Goal: Information Seeking & Learning: Understand process/instructions

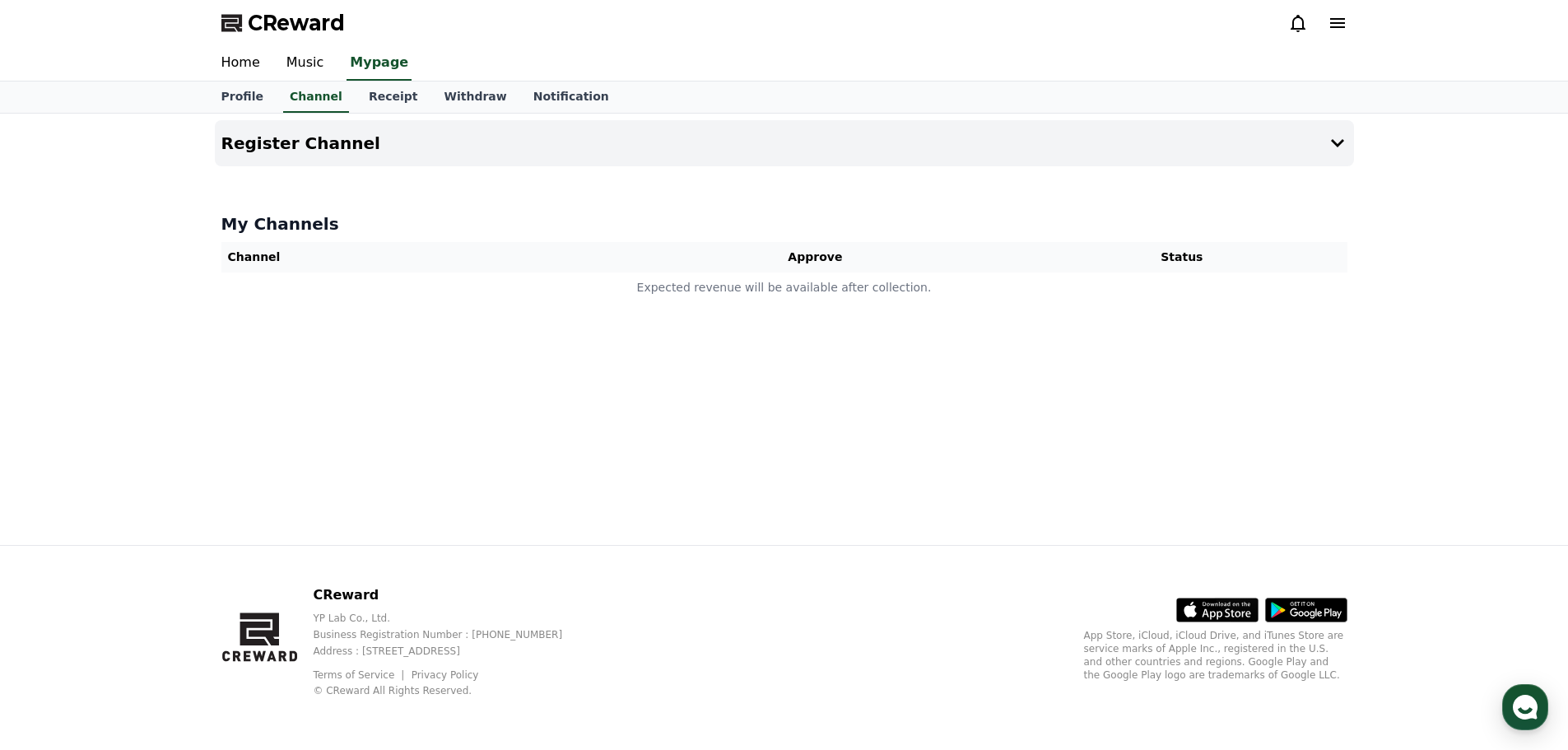
click at [290, 231] on h4 "My Channels" at bounding box center [785, 224] width 1126 height 23
click at [1180, 265] on th "Status" at bounding box center [1181, 257] width 330 height 30
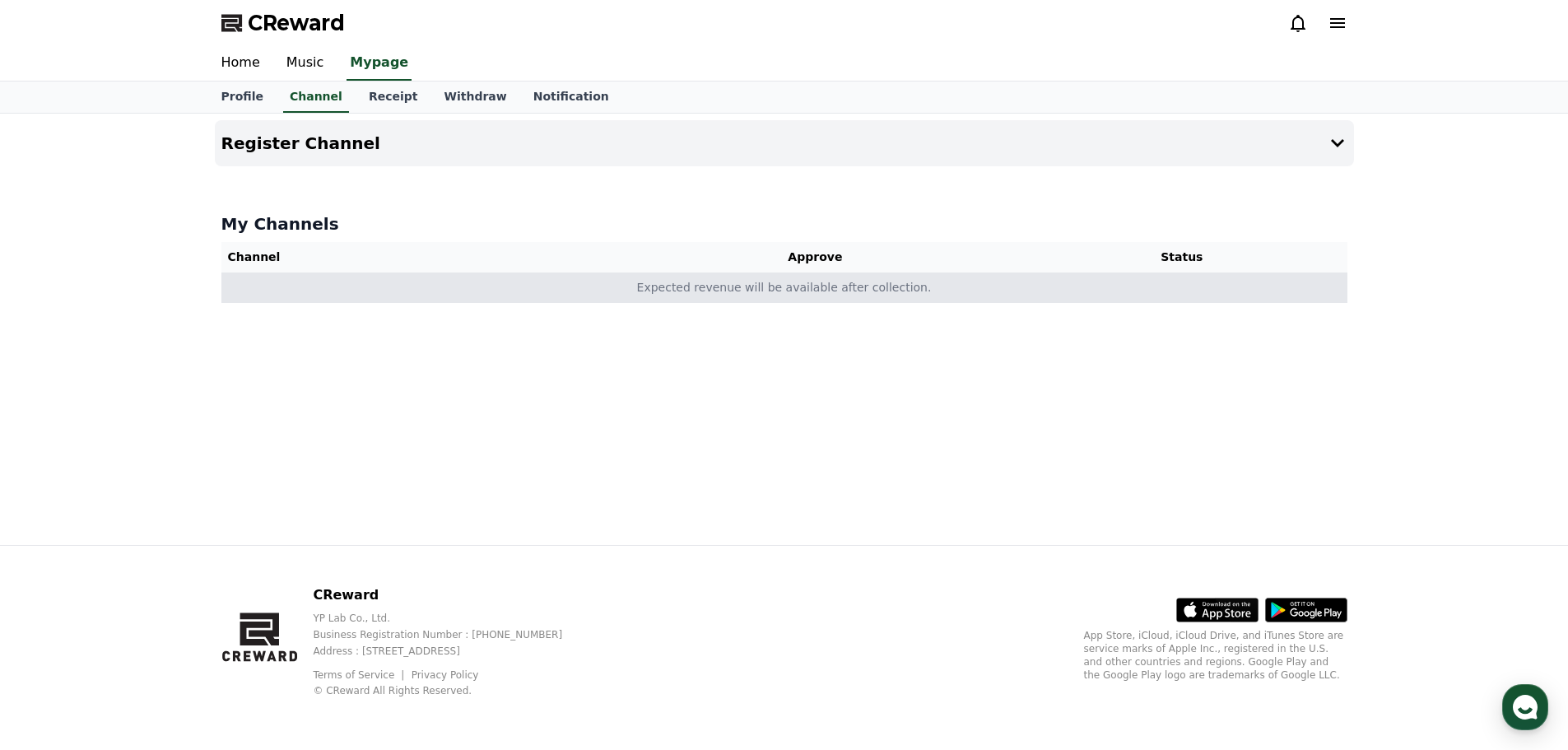
click at [1047, 290] on td "Expected revenue will be available after collection." at bounding box center [785, 287] width 1126 height 30
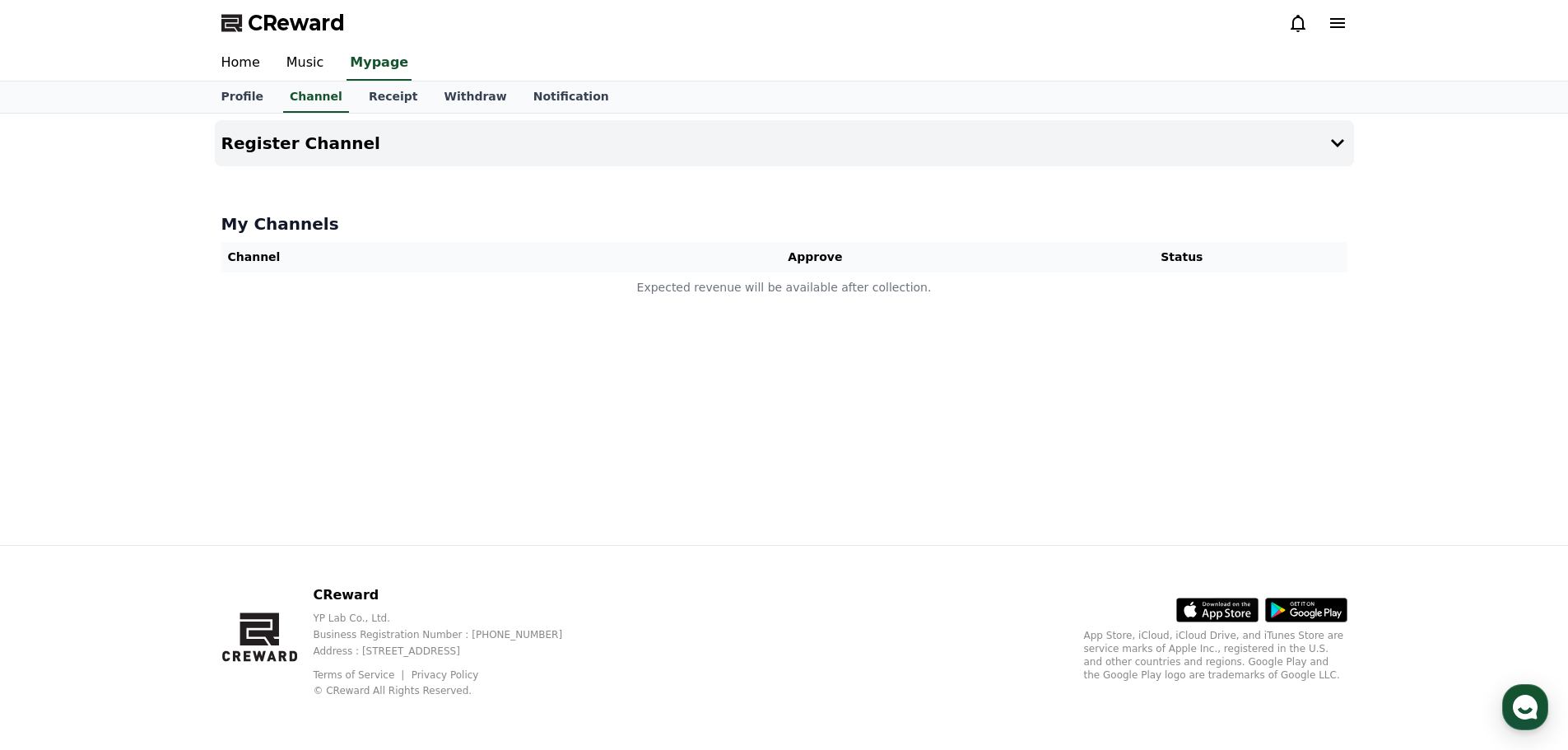
click at [1332, 28] on icon at bounding box center [1337, 23] width 20 height 20
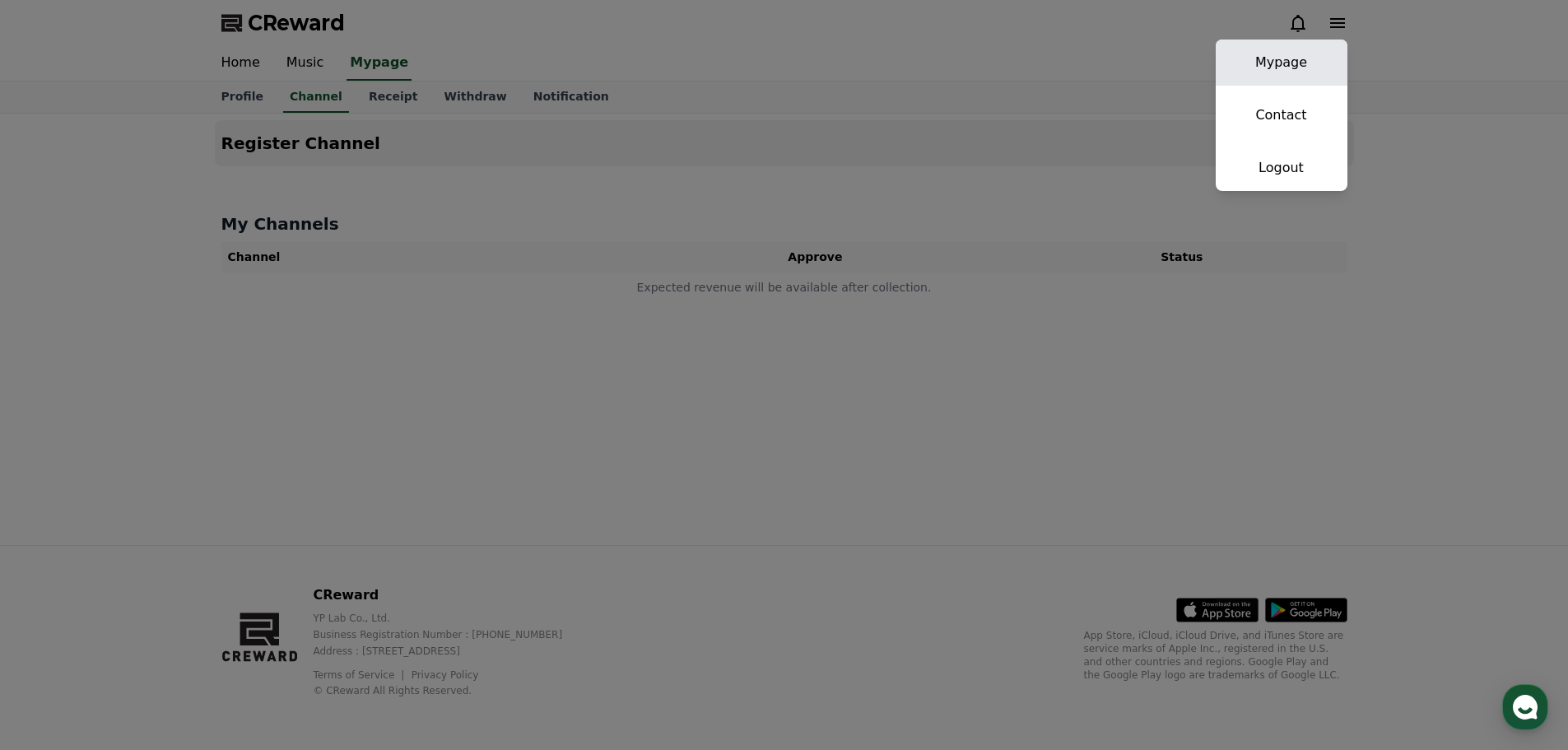
click at [1263, 65] on link "Mypage" at bounding box center [1281, 63] width 132 height 46
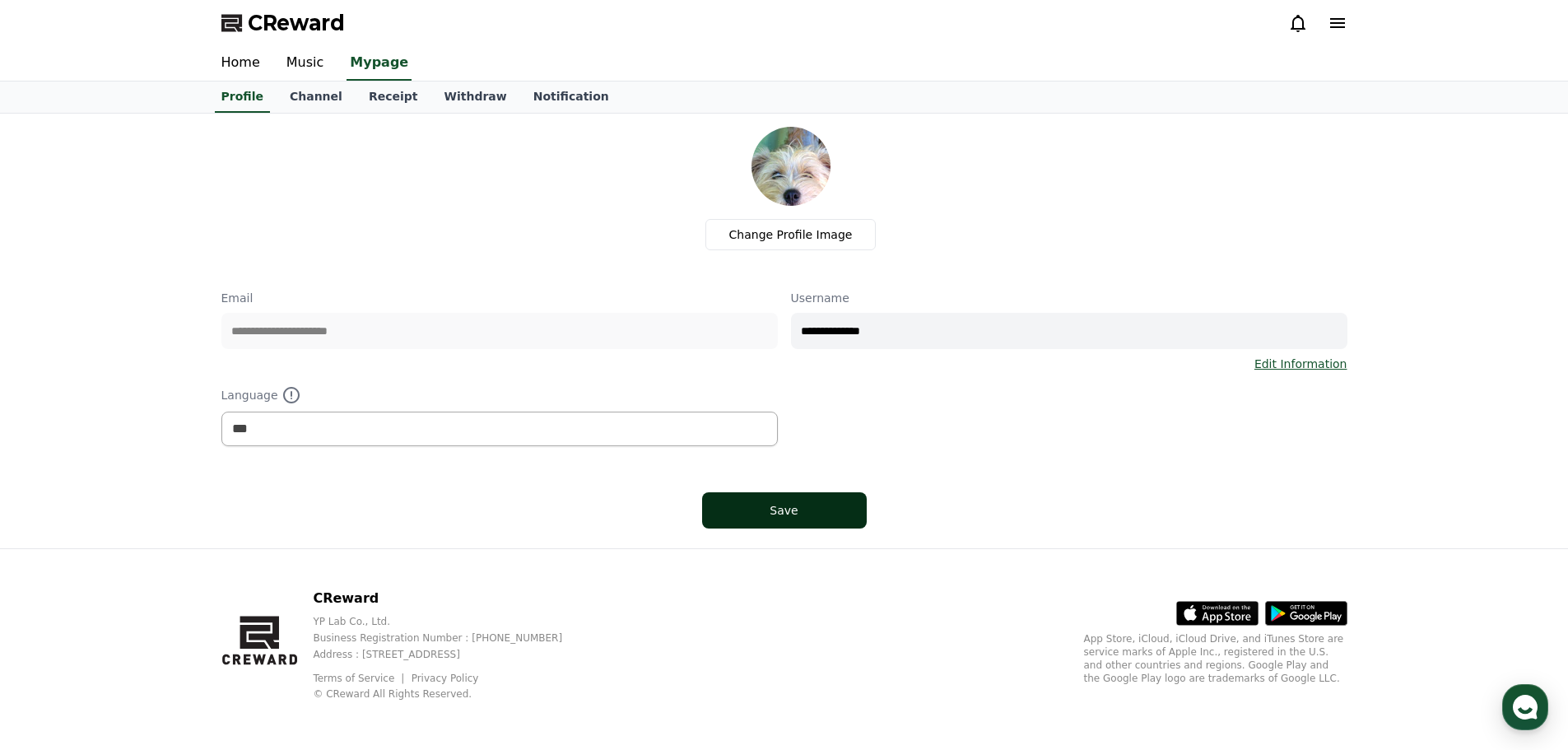
click at [775, 505] on div "Save" at bounding box center [784, 510] width 99 height 16
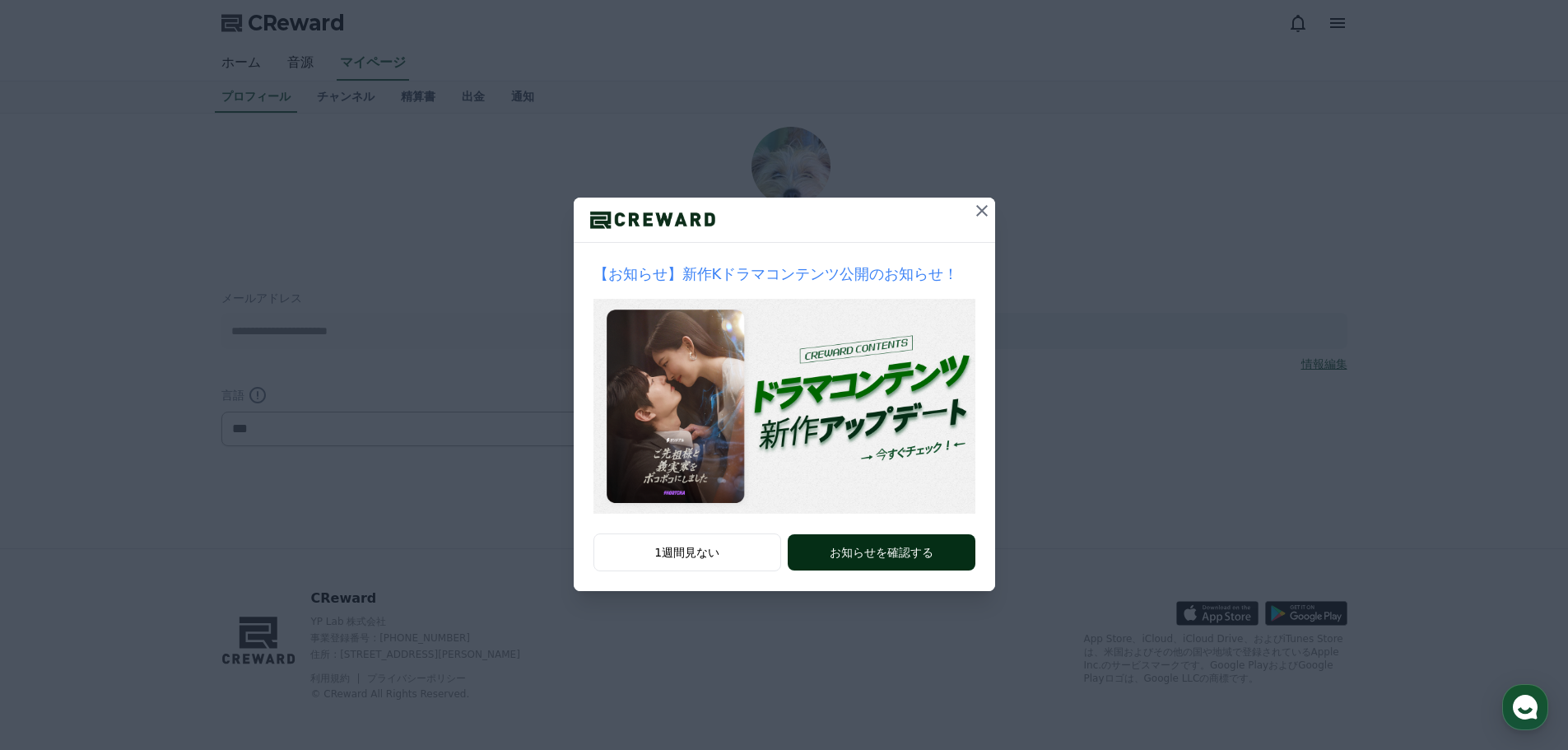
click at [866, 559] on button "お知らせを確認する" at bounding box center [881, 552] width 187 height 36
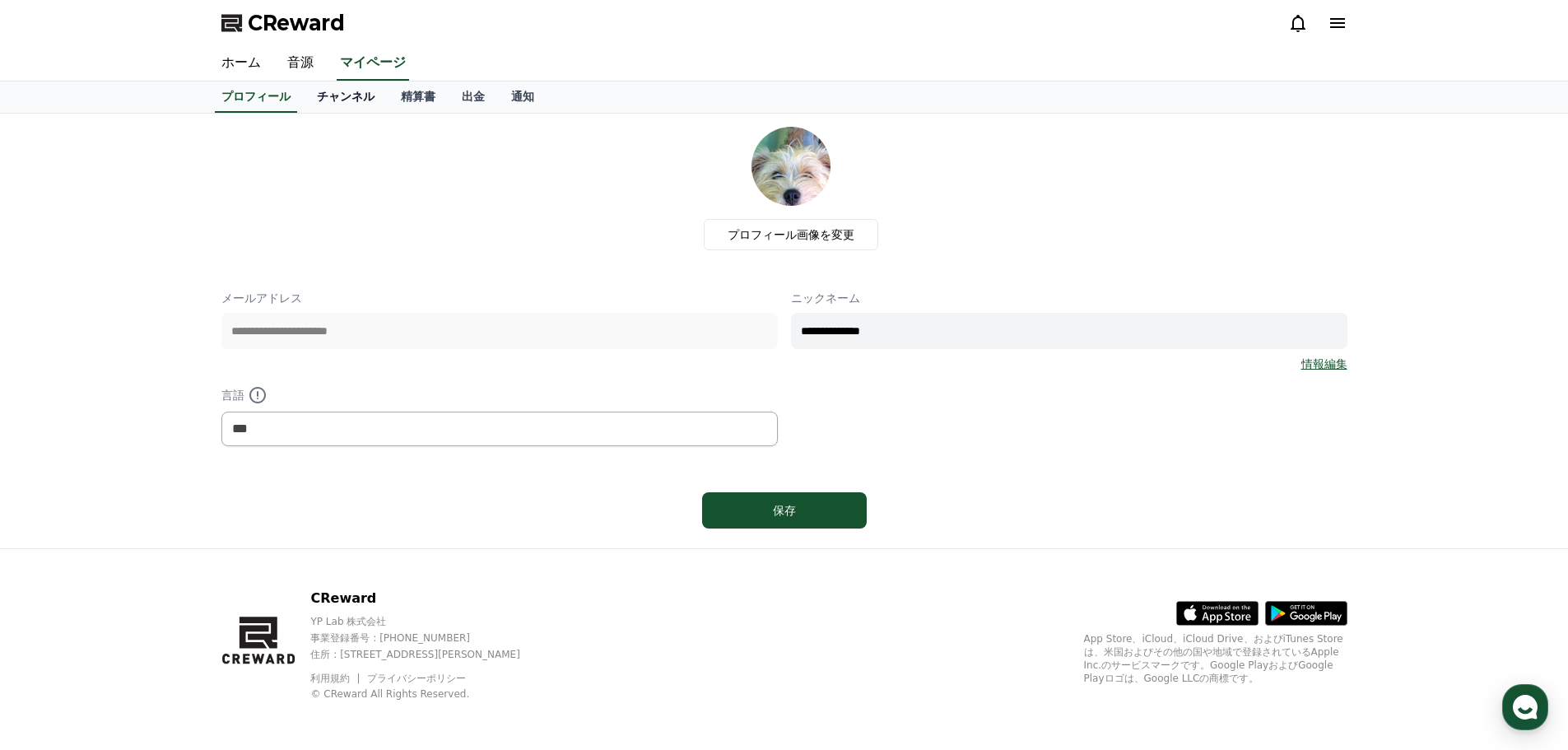
click at [352, 93] on link "チャンネル" at bounding box center [345, 97] width 84 height 31
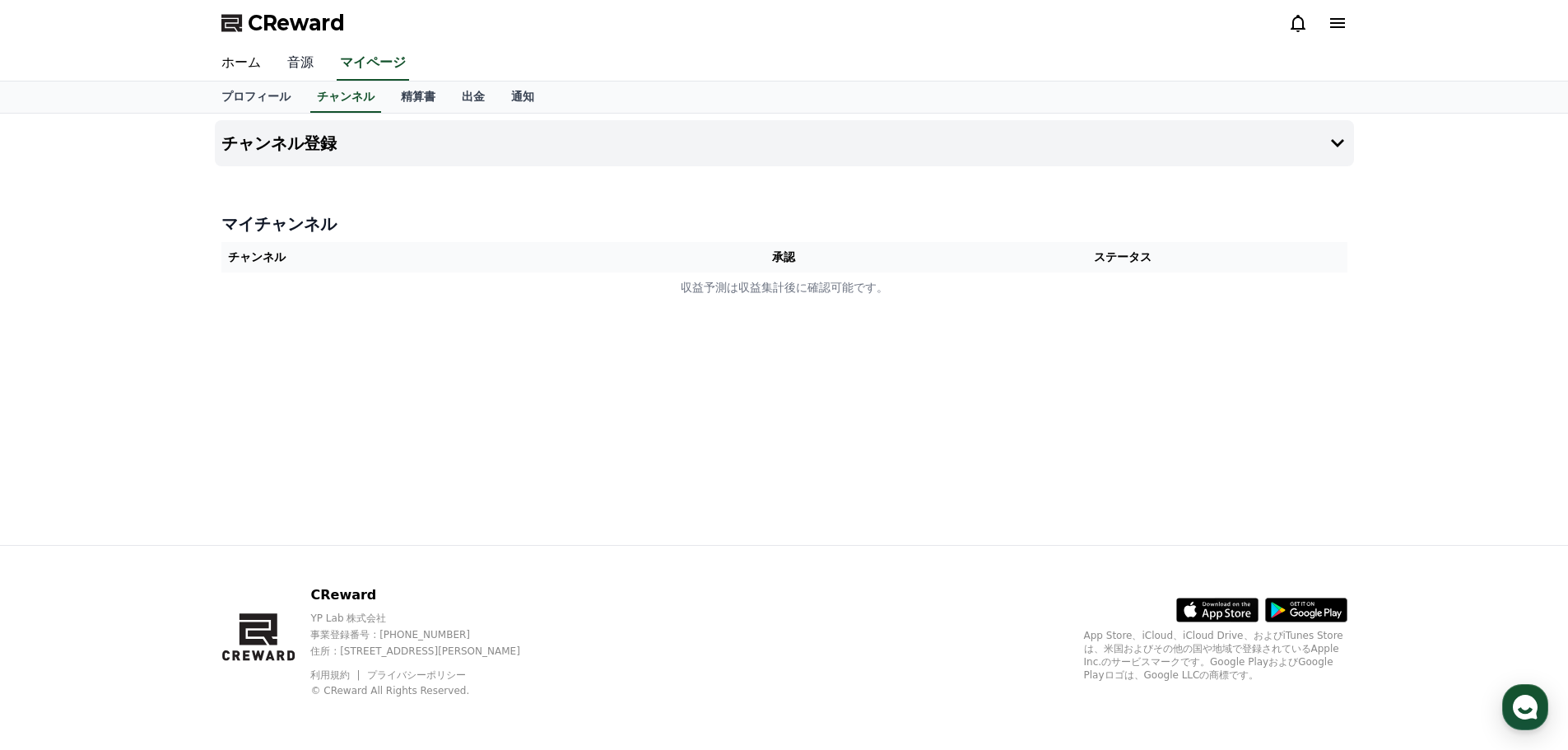
click at [298, 68] on link "音源" at bounding box center [301, 64] width 53 height 34
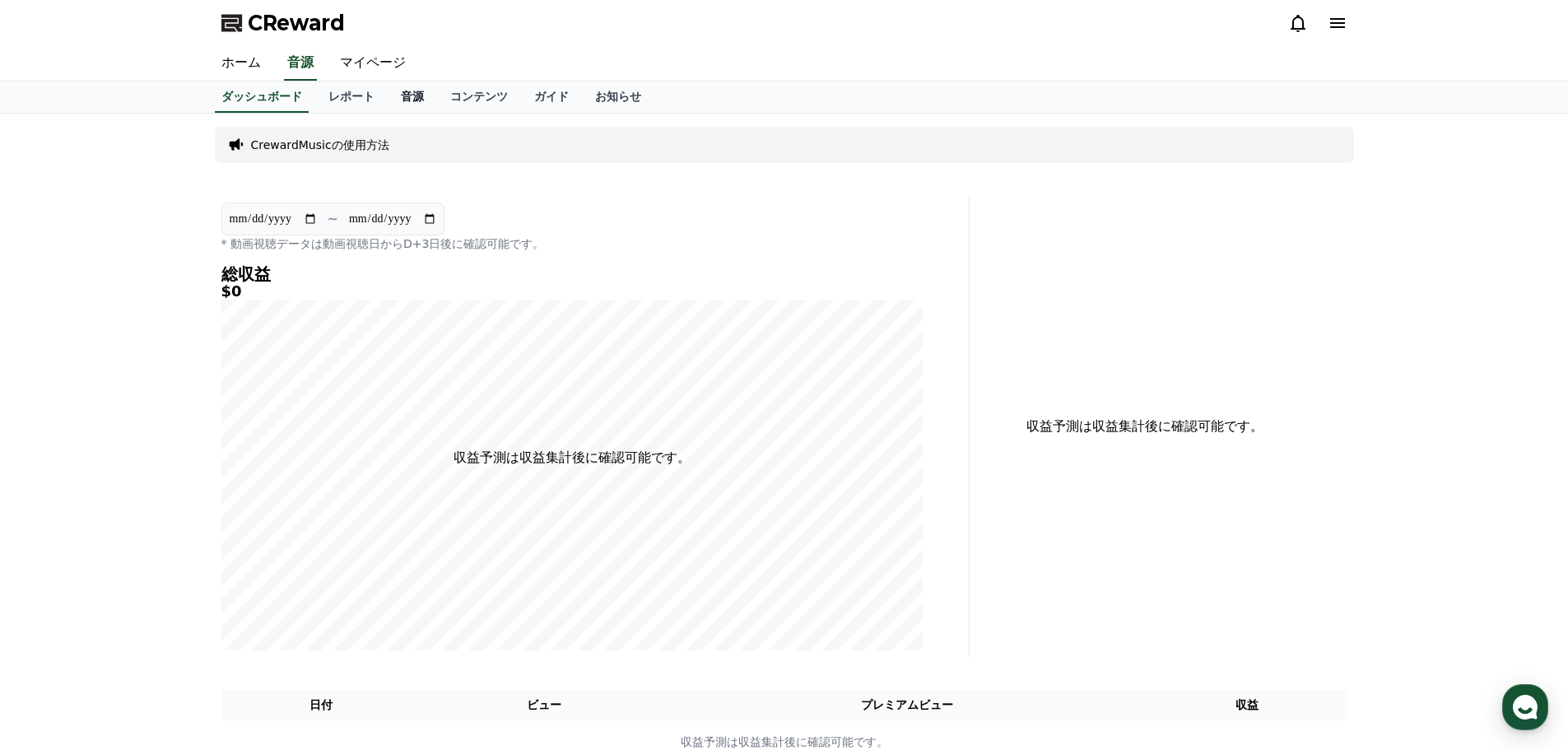
click at [412, 97] on link "音源" at bounding box center [412, 97] width 49 height 31
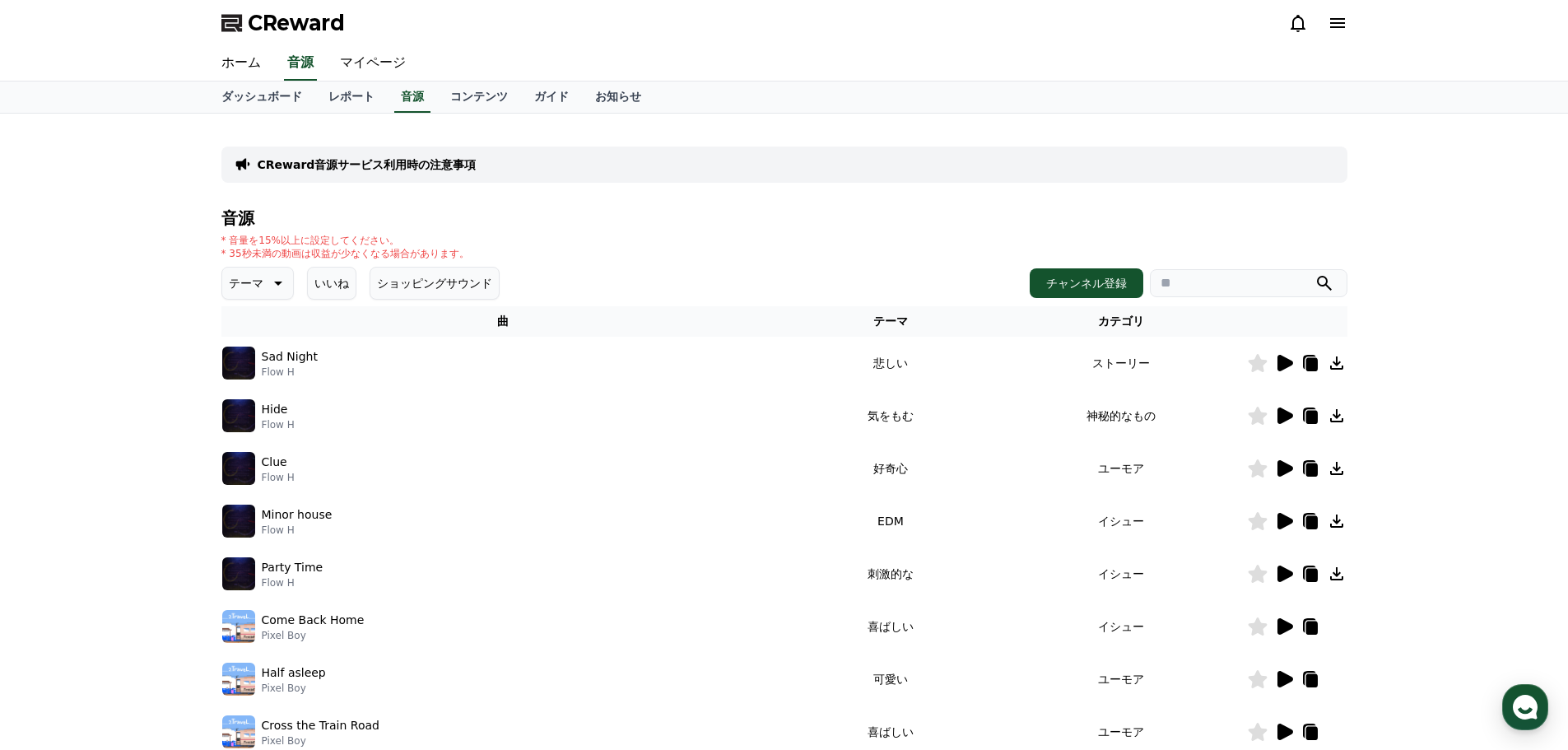
click at [388, 163] on p "CReward音源サービス利用時の注意事項" at bounding box center [367, 164] width 219 height 16
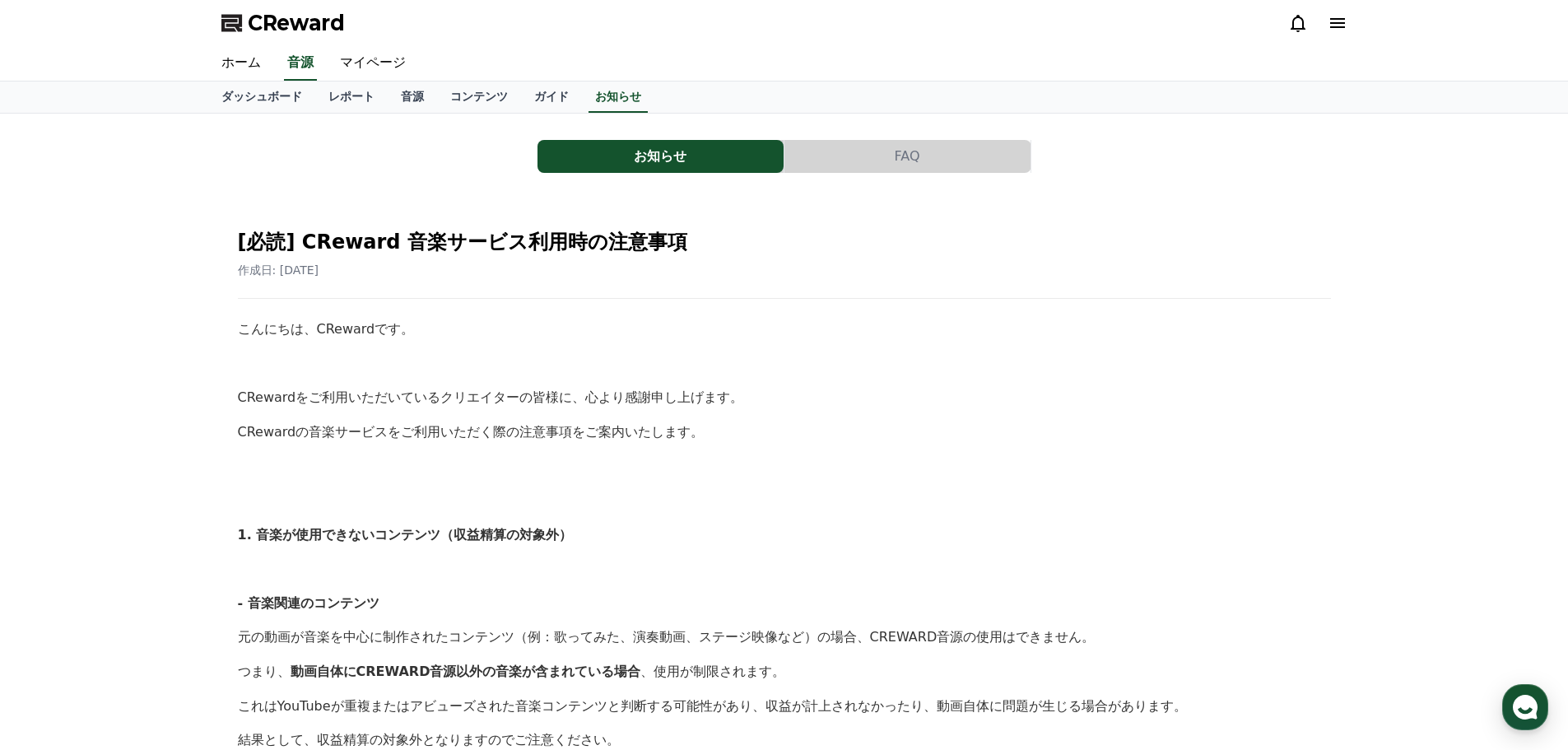
click at [887, 158] on button "FAQ" at bounding box center [907, 156] width 246 height 33
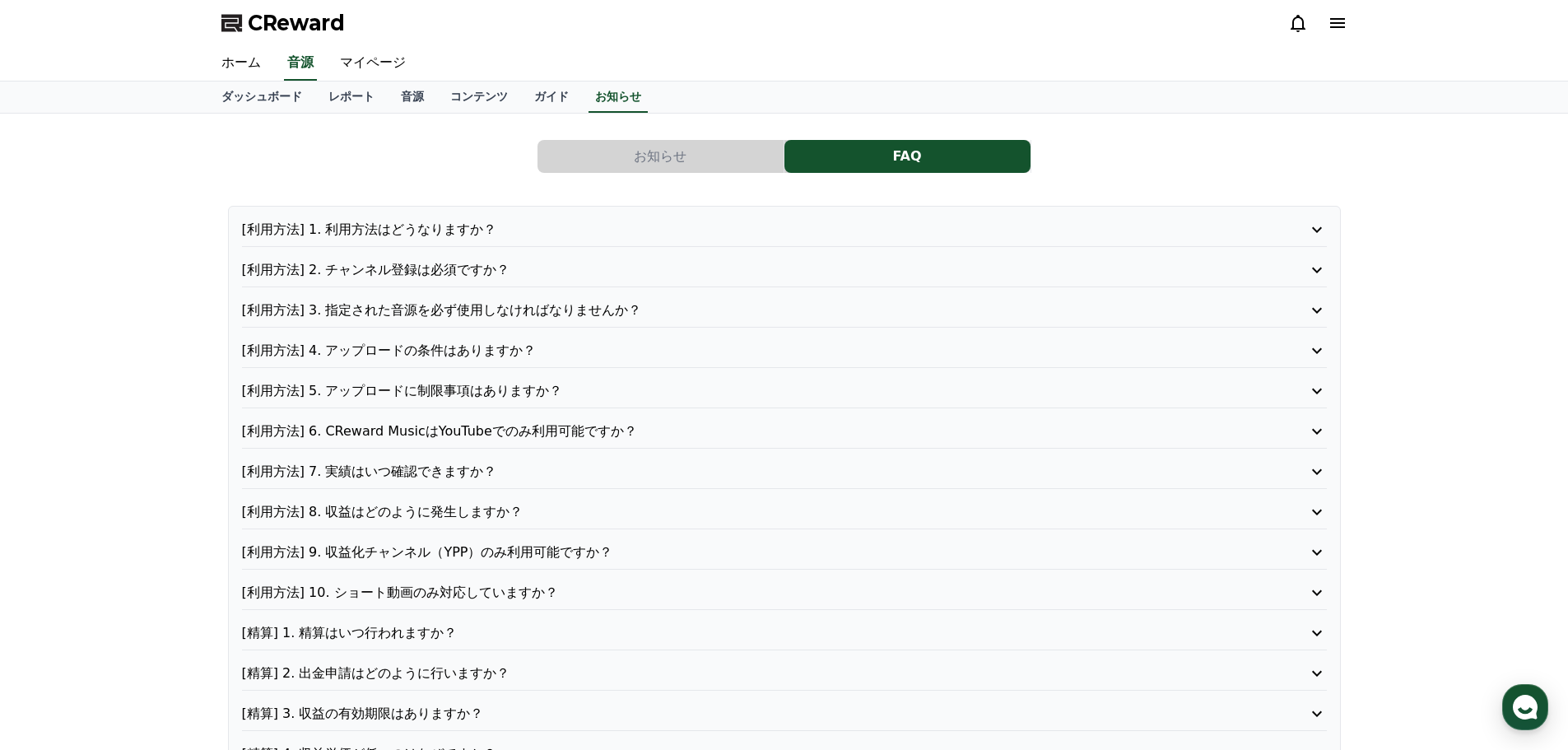
click at [755, 227] on p "[利用方法] 1. 利用方法はどうなりますか？" at bounding box center [740, 229] width 998 height 20
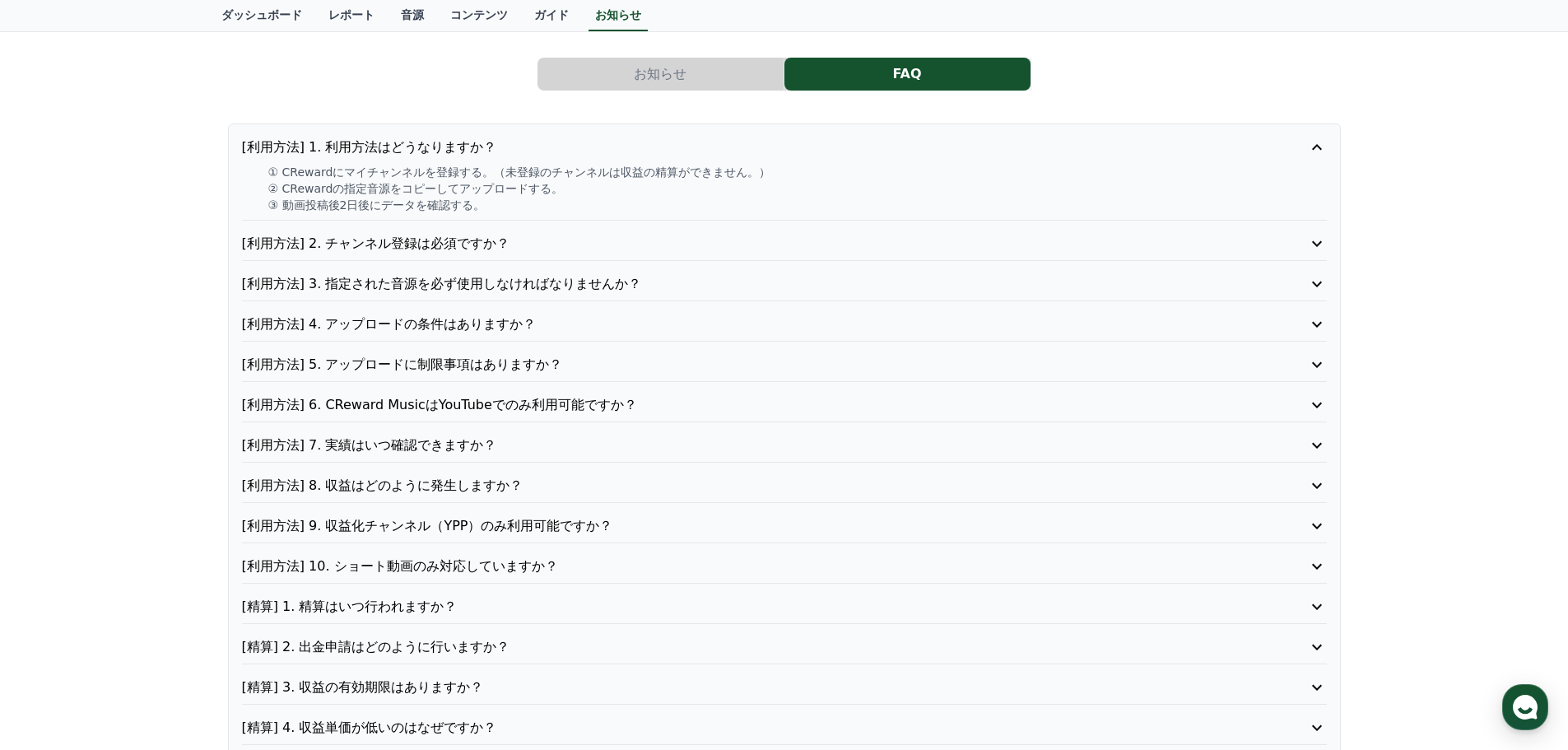
scroll to position [165, 0]
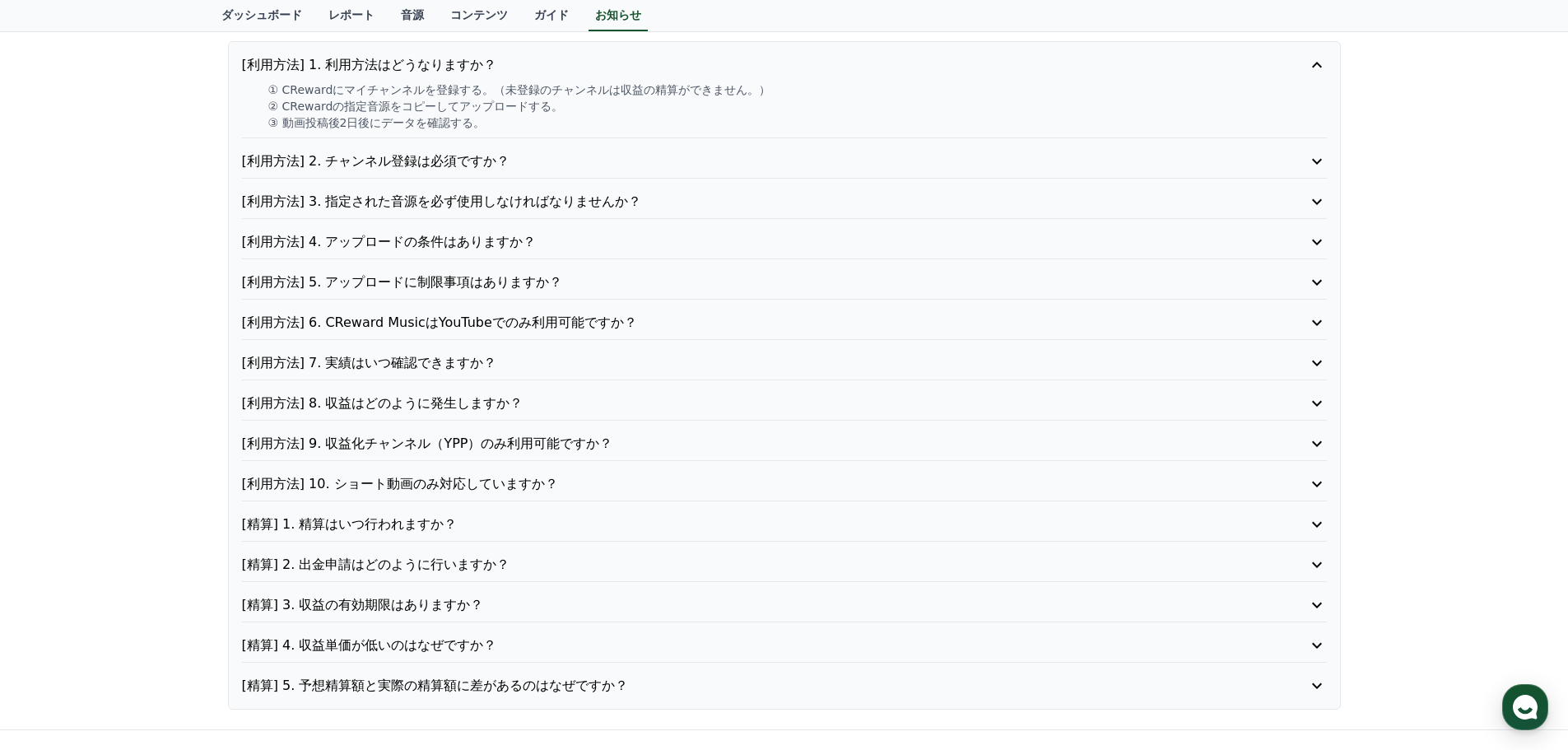
click at [376, 167] on p "[利用方法] 2. チャンネル登録は必須ですか？" at bounding box center [740, 161] width 998 height 20
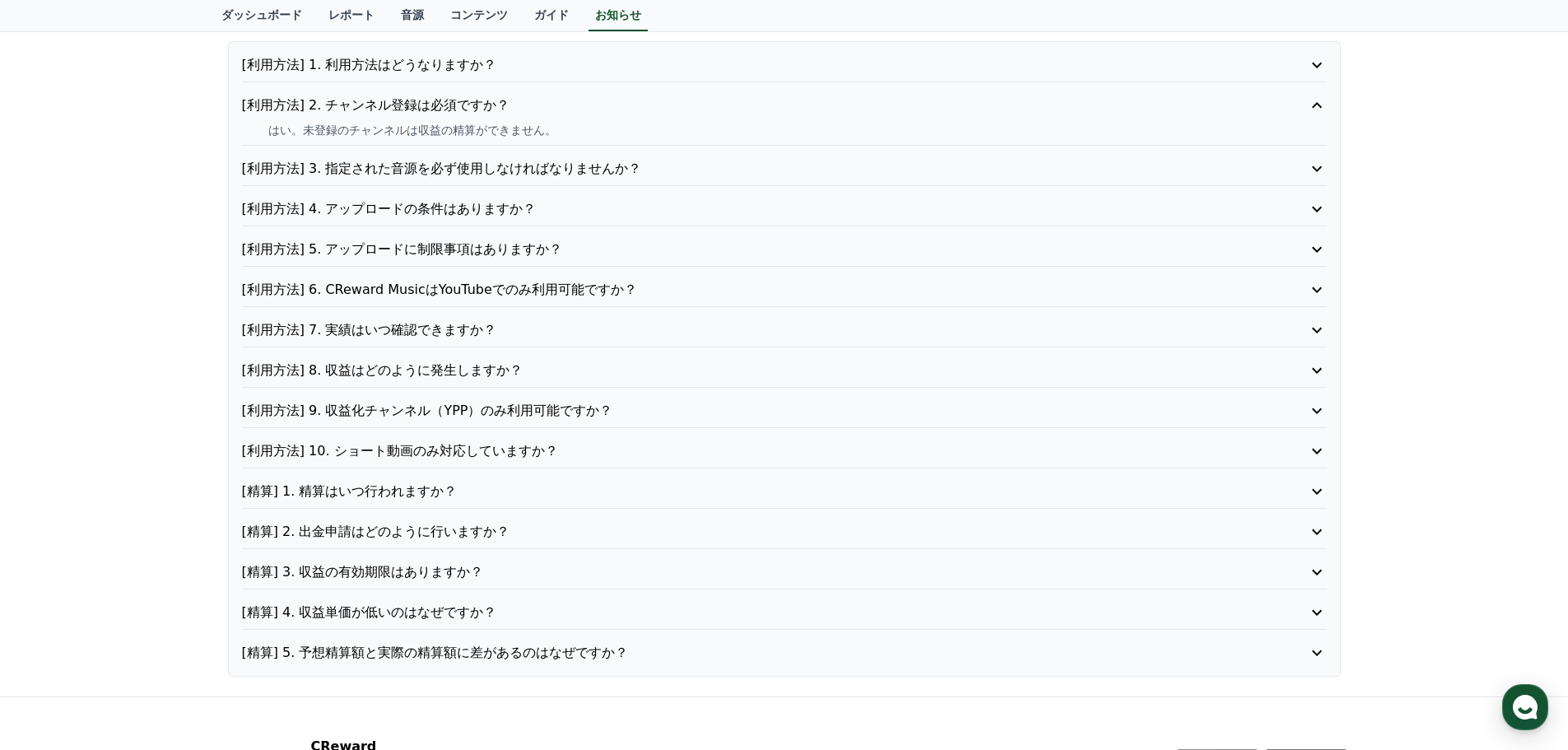
click at [418, 172] on p "[利用方法] 3. 指定された音源を必ず使用しなければなりませんか？" at bounding box center [740, 169] width 998 height 20
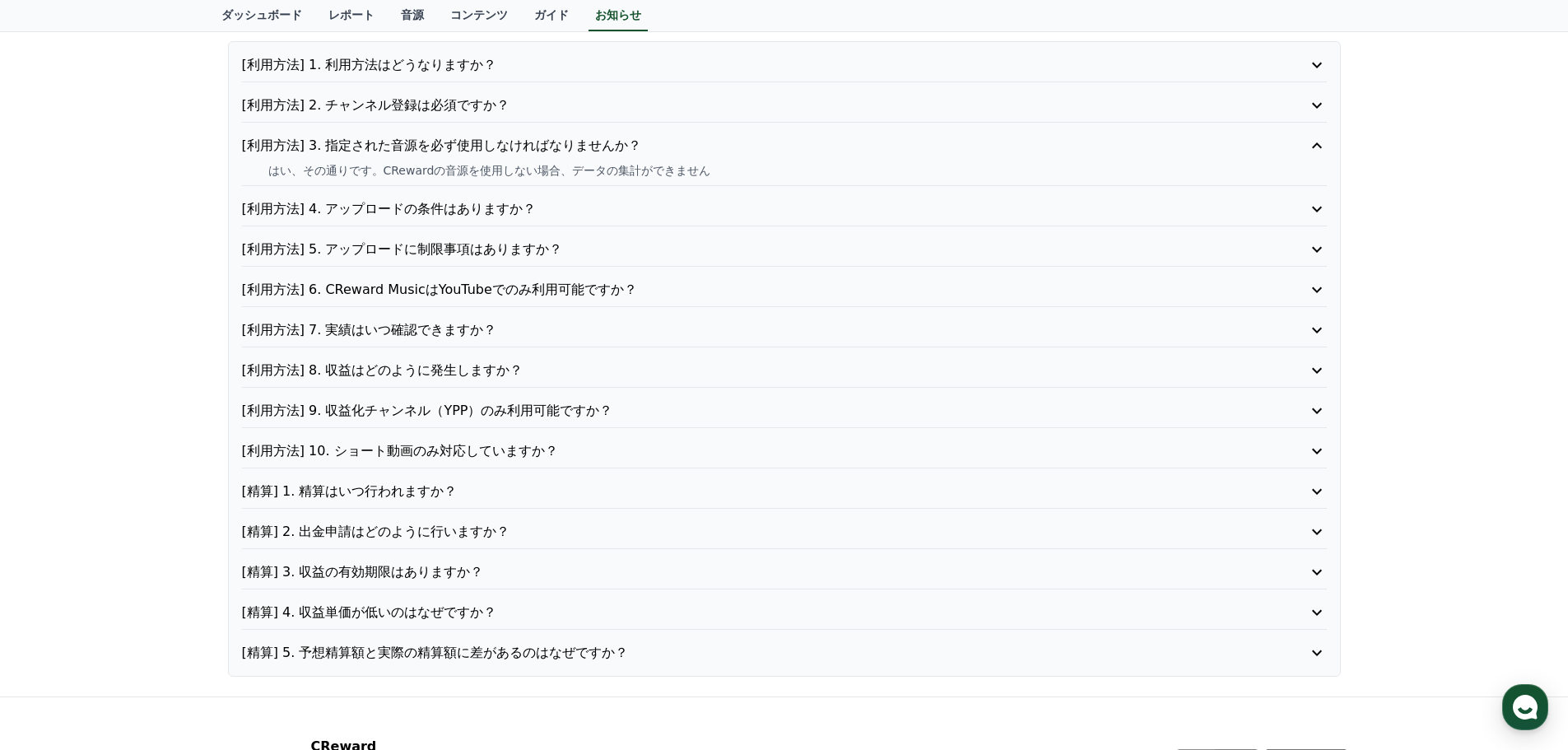
click at [435, 210] on p "[利用方法] 4. アップロードの条件はありますか？" at bounding box center [740, 209] width 998 height 20
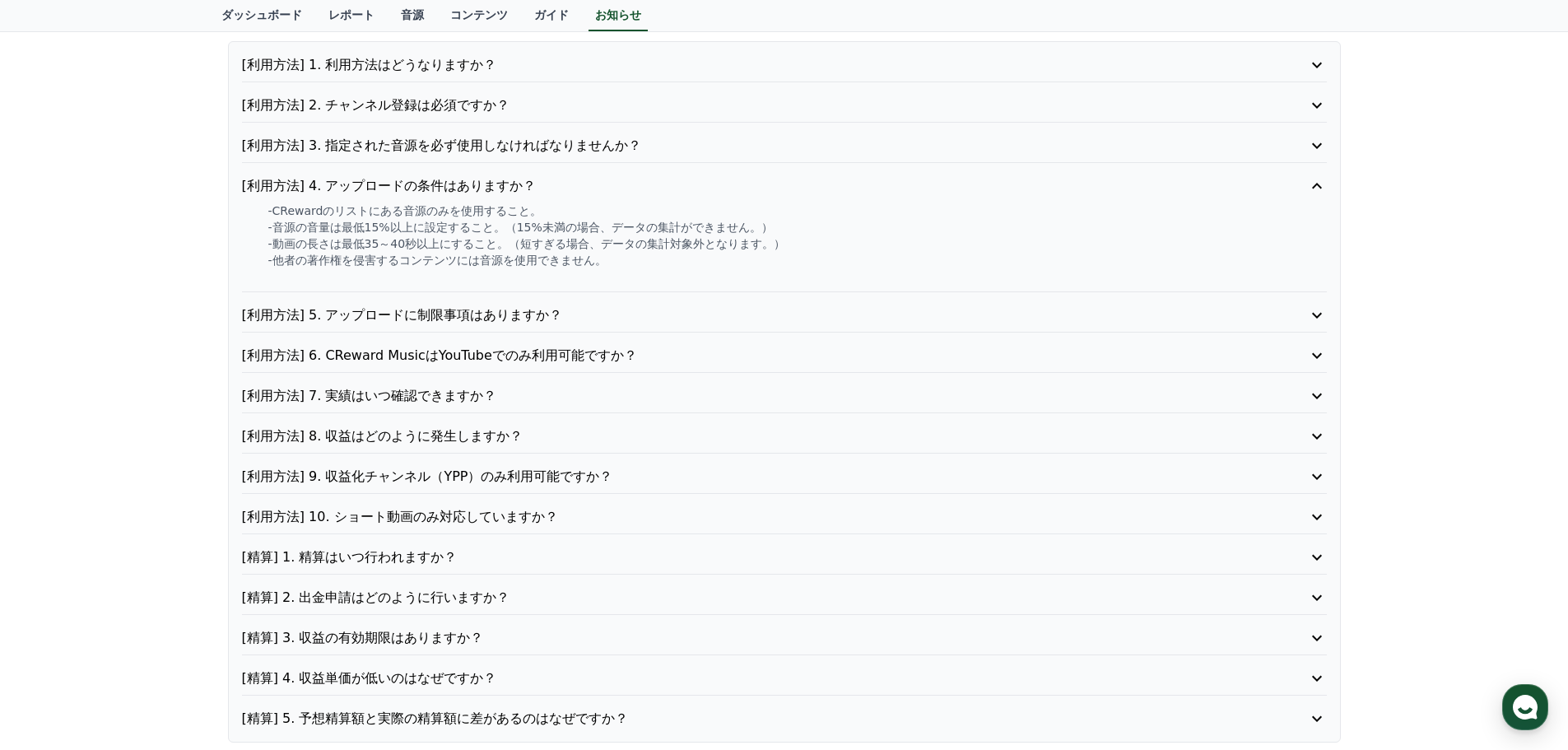
scroll to position [247, 0]
